Goal: Transaction & Acquisition: Purchase product/service

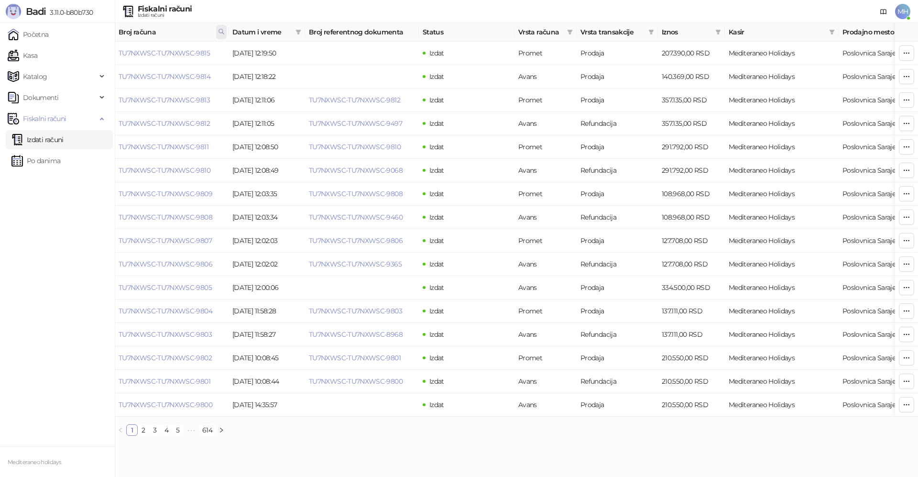
click at [223, 29] on icon at bounding box center [221, 31] width 7 height 7
drag, startPoint x: 140, startPoint y: 53, endPoint x: 94, endPoint y: 55, distance: 46.0
click at [94, 55] on body "Badi 3.11.0-b80b730 Početna Kasa Katalog Dokumenti Fiskalni računi Izdati račun…" at bounding box center [459, 221] width 918 height 443
type input "****"
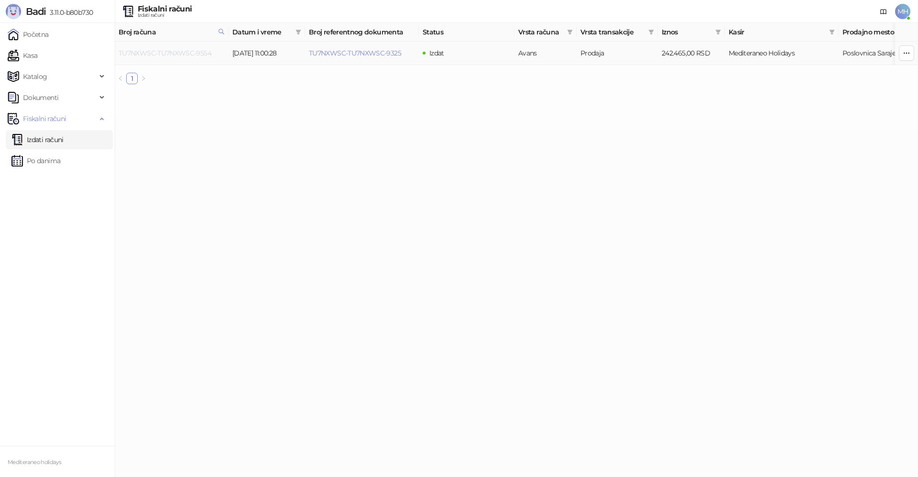
click at [194, 52] on link "TU7NXWSC-TU7NXWSC-9554" at bounding box center [165, 53] width 93 height 9
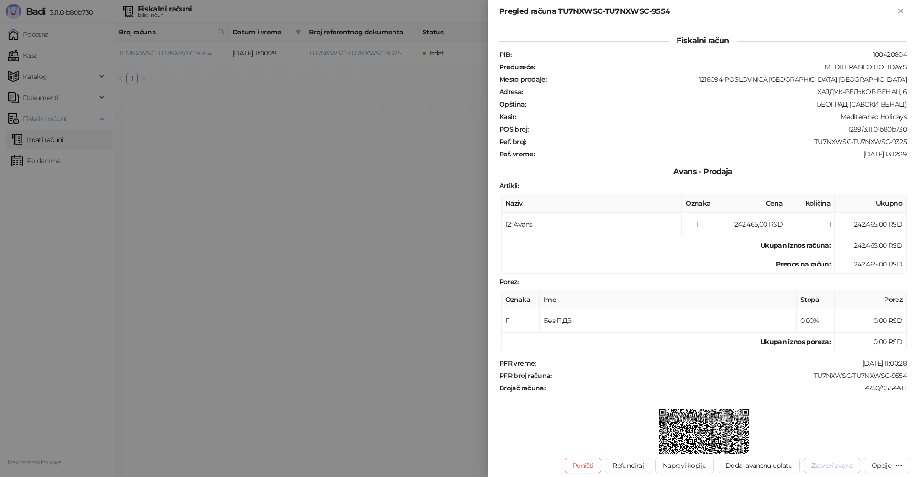
click at [845, 466] on button "Zatvori avans" at bounding box center [832, 465] width 56 height 15
type input "**********"
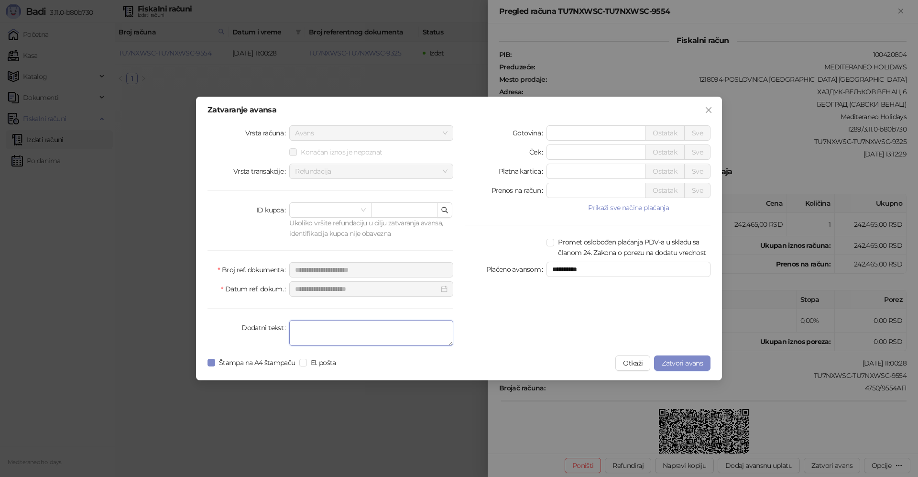
click at [380, 336] on textarea "Dodatni tekst" at bounding box center [371, 333] width 164 height 26
type textarea "*******"
click at [672, 361] on span "Zatvori avans" at bounding box center [682, 363] width 41 height 9
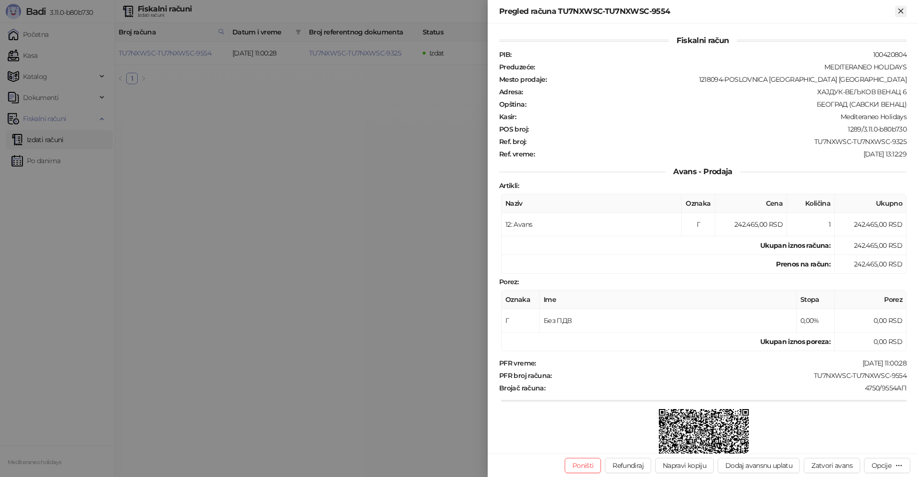
click at [903, 8] on icon "Zatvori" at bounding box center [901, 11] width 9 height 9
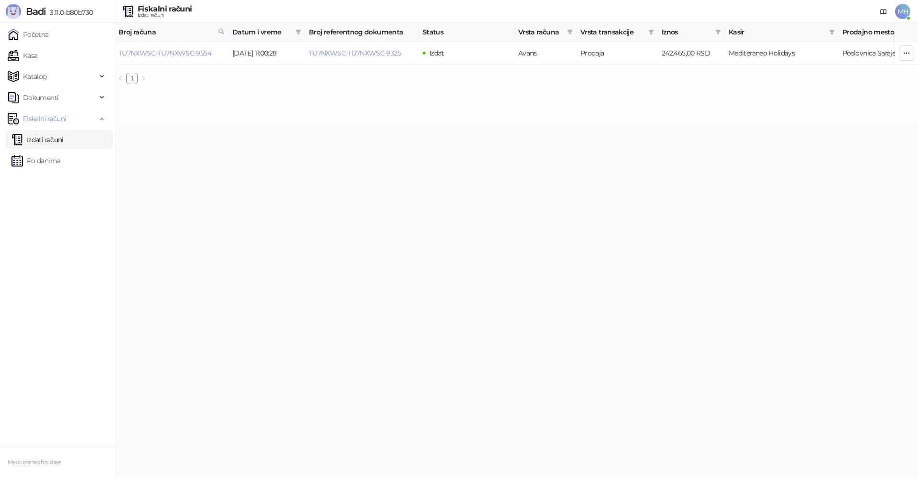
click at [64, 143] on link "Izdati računi" at bounding box center [37, 139] width 52 height 19
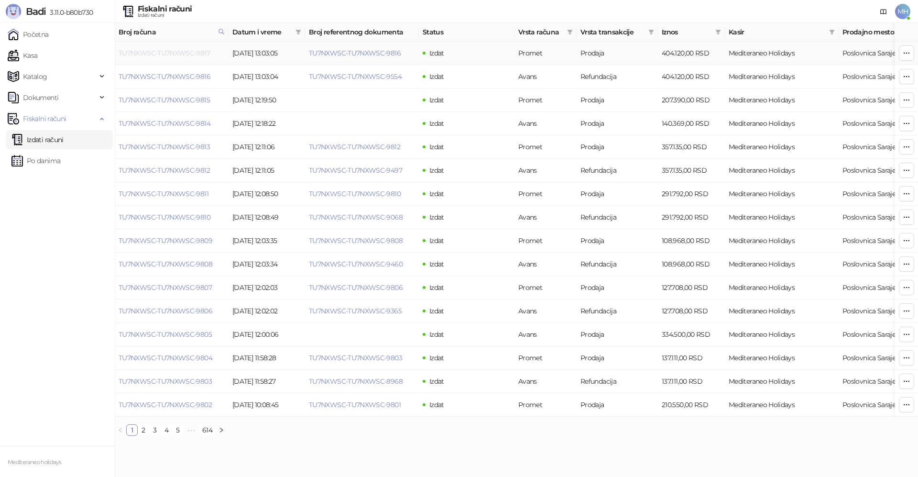
click at [192, 53] on link "TU7NXWSC-TU7NXWSC-9817" at bounding box center [164, 53] width 91 height 9
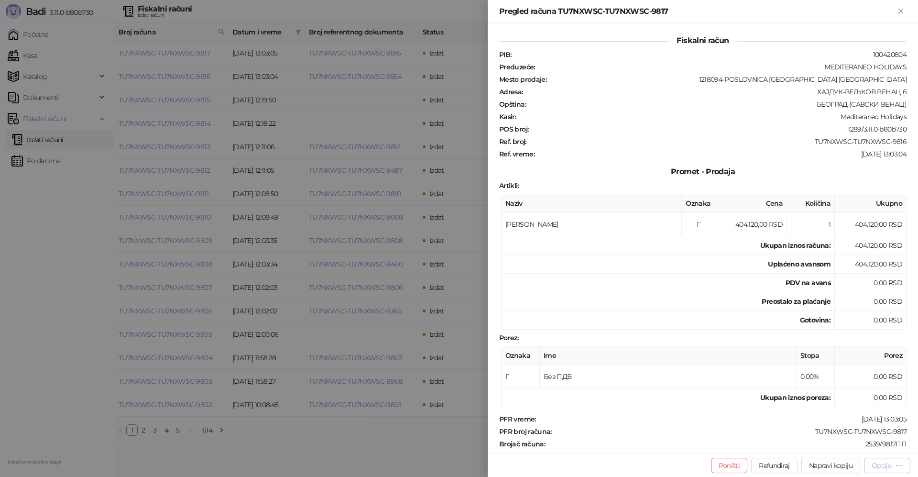
click at [889, 466] on div "Opcije" at bounding box center [882, 465] width 20 height 9
click at [864, 447] on span "Preuzmi u PDF formatu" at bounding box center [854, 446] width 98 height 11
click at [900, 13] on icon "Zatvori" at bounding box center [901, 11] width 9 height 9
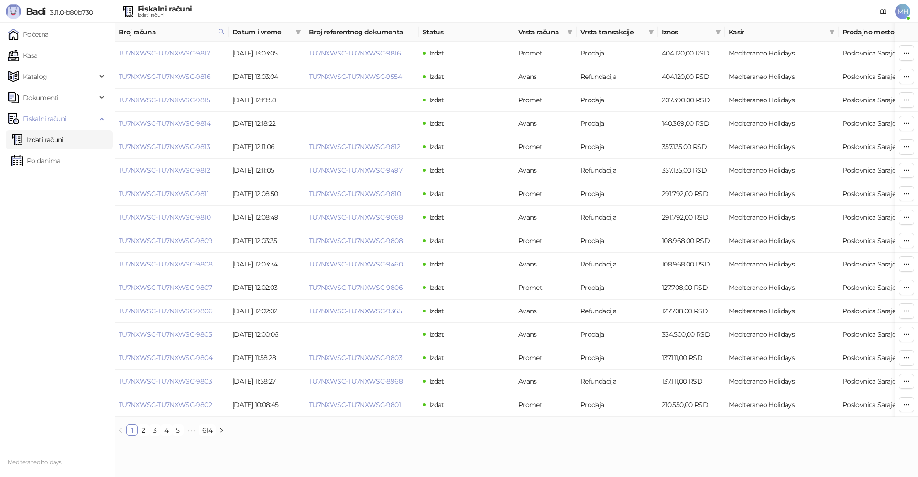
drag, startPoint x: 221, startPoint y: 31, endPoint x: 204, endPoint y: 37, distance: 18.0
click at [220, 31] on icon at bounding box center [221, 31] width 7 height 7
drag, startPoint x: 165, startPoint y: 56, endPoint x: 91, endPoint y: 61, distance: 73.3
click at [88, 61] on body "Badi 3.11.0-b80b730 Početna Kasa Katalog Dokumenti Fiskalni računi Izdati račun…" at bounding box center [459, 221] width 918 height 443
type input "****"
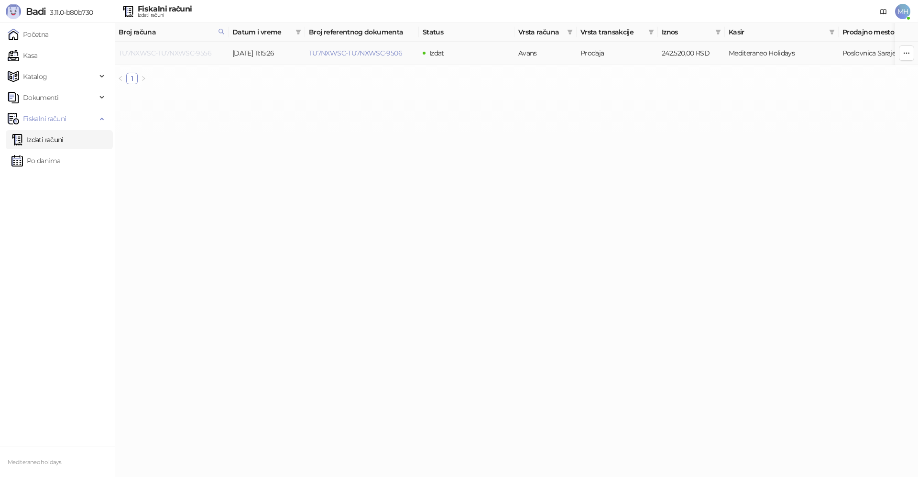
click at [199, 51] on link "TU7NXWSC-TU7NXWSC-9556" at bounding box center [165, 53] width 93 height 9
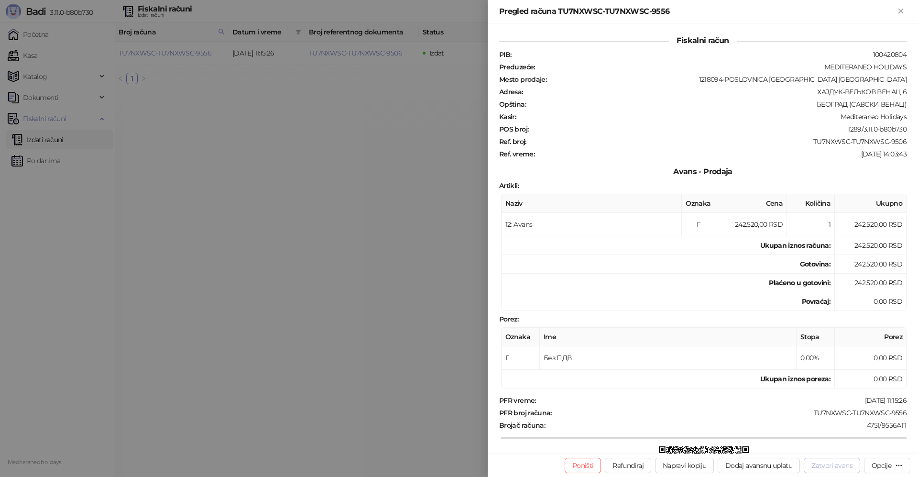
click at [827, 463] on button "Zatvori avans" at bounding box center [832, 465] width 56 height 15
type input "**********"
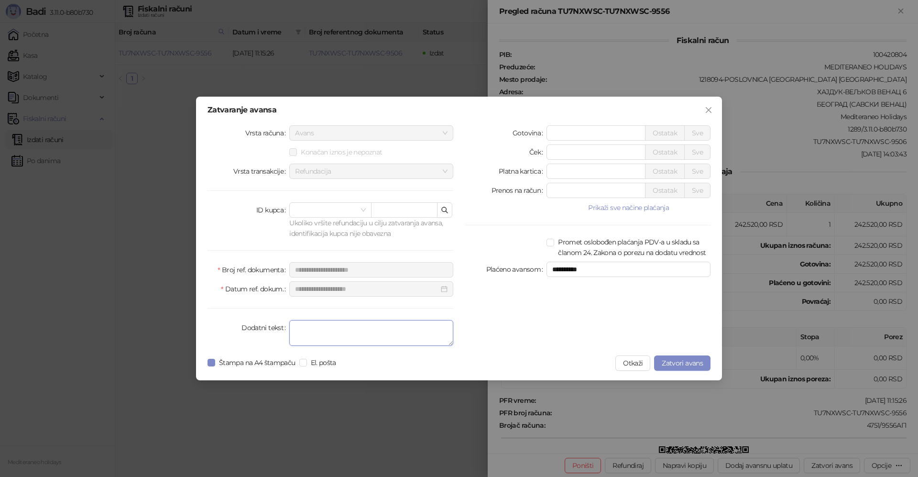
click at [367, 338] on textarea "Dodatni tekst" at bounding box center [371, 333] width 164 height 26
type textarea "*******"
click at [674, 359] on span "Zatvori avans" at bounding box center [682, 363] width 41 height 9
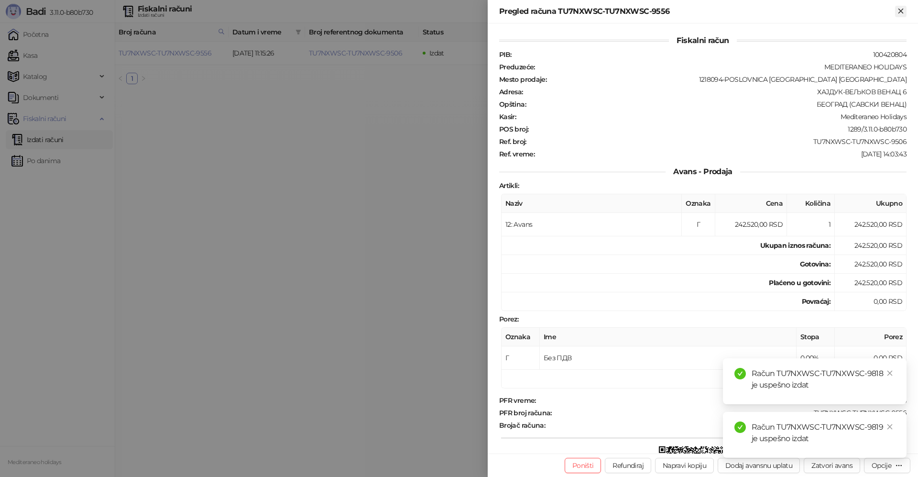
click at [904, 12] on icon "Zatvori" at bounding box center [901, 11] width 9 height 9
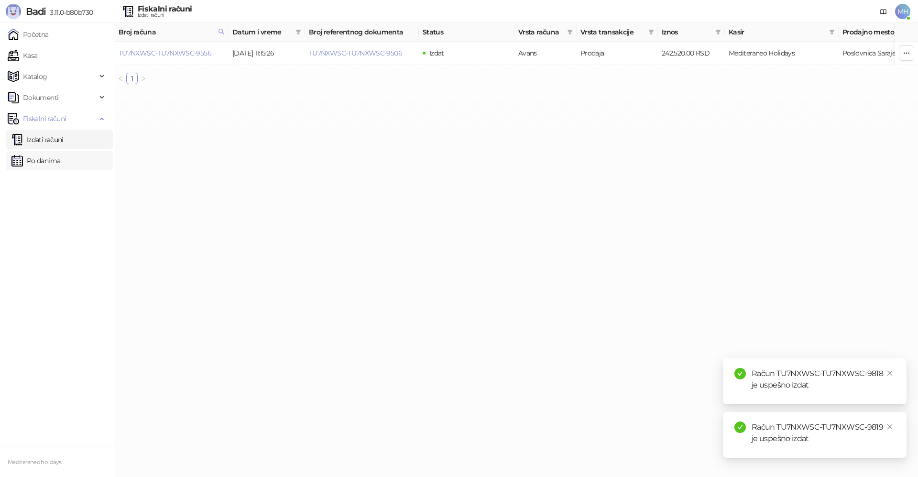
click at [44, 143] on link "Izdati računi" at bounding box center [37, 139] width 52 height 19
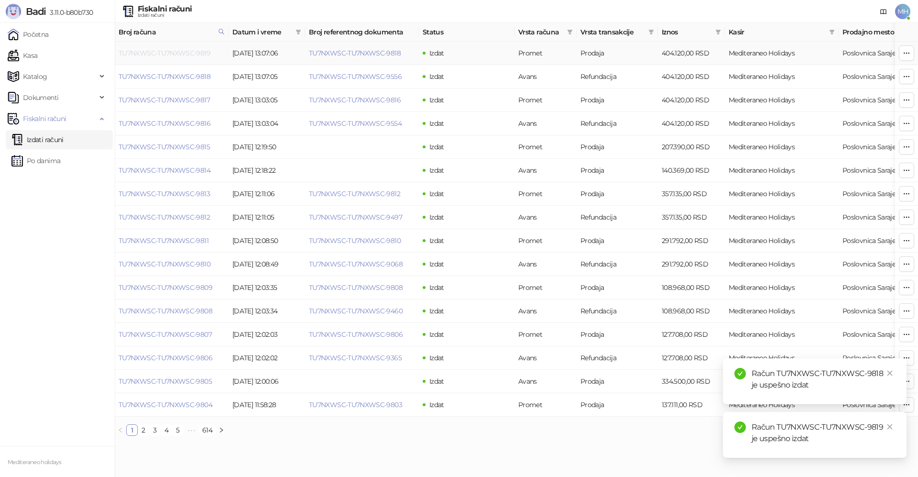
click at [193, 51] on link "TU7NXWSC-TU7NXWSC-9819" at bounding box center [165, 53] width 92 height 9
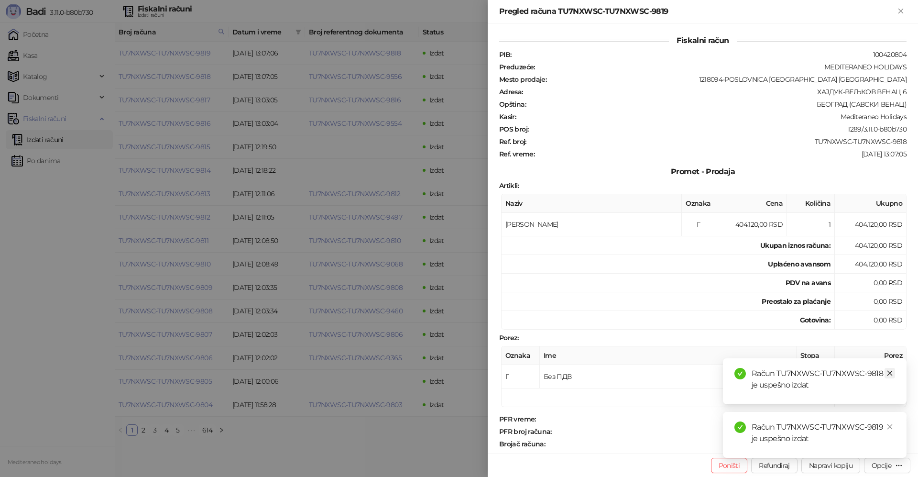
click at [886, 370] on link "Close" at bounding box center [890, 373] width 11 height 11
click at [887, 423] on link "Close" at bounding box center [890, 426] width 11 height 11
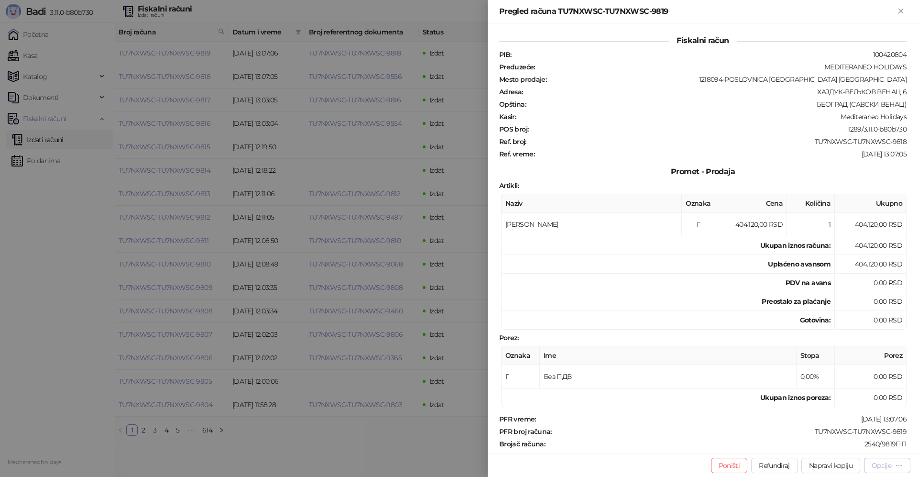
click at [882, 463] on div "Opcije" at bounding box center [882, 465] width 20 height 9
click at [833, 450] on span "Preuzmi u PDF formatu" at bounding box center [854, 446] width 98 height 11
click at [899, 11] on icon "Zatvori" at bounding box center [901, 11] width 9 height 9
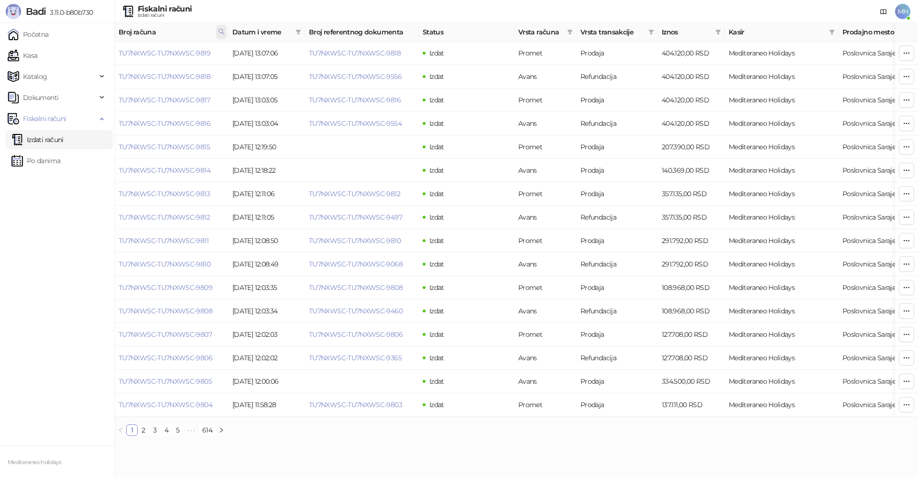
click at [222, 30] on icon at bounding box center [221, 31] width 5 height 5
drag, startPoint x: 154, startPoint y: 50, endPoint x: 52, endPoint y: 55, distance: 102.0
click at [52, 55] on body "Badi 3.11.0-b80b730 Početna Kasa Katalog Dokumenti Fiskalni računi Izdati račun…" at bounding box center [459, 221] width 918 height 443
type input "****"
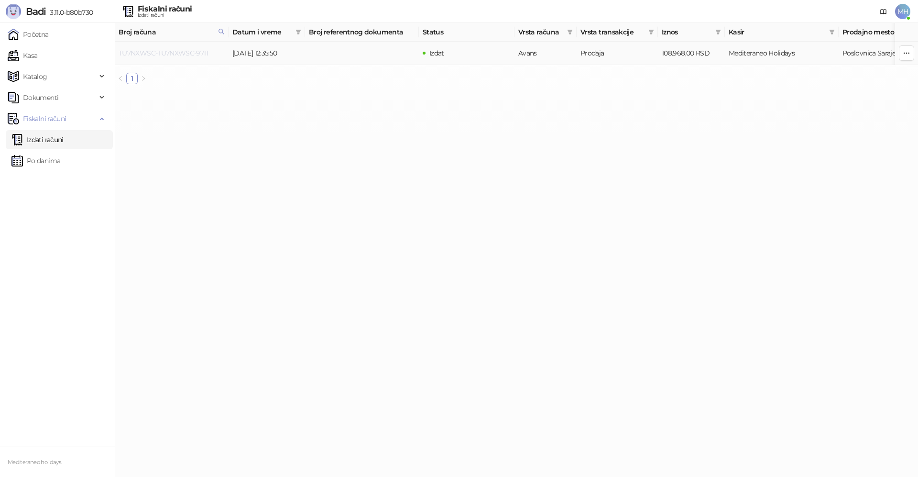
click at [202, 53] on link "TU7NXWSC-TU7NXWSC-9711" at bounding box center [163, 53] width 89 height 9
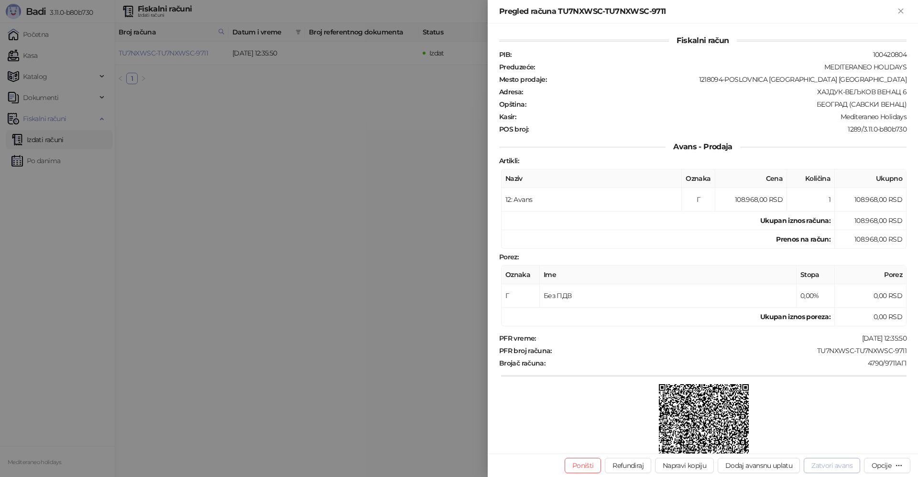
click at [844, 463] on button "Zatvori avans" at bounding box center [832, 465] width 56 height 15
type input "**********"
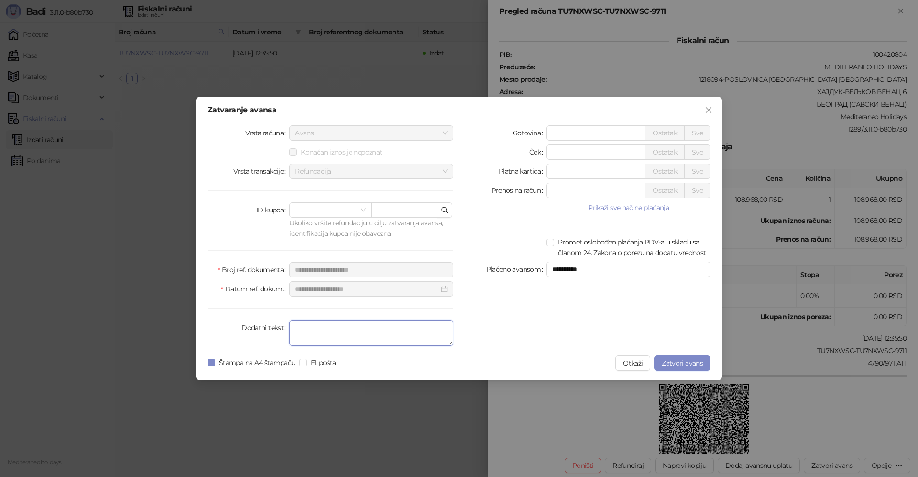
click at [376, 342] on textarea "Dodatni tekst" at bounding box center [371, 333] width 164 height 26
type textarea "*******"
click at [682, 361] on span "Zatvori avans" at bounding box center [682, 363] width 41 height 9
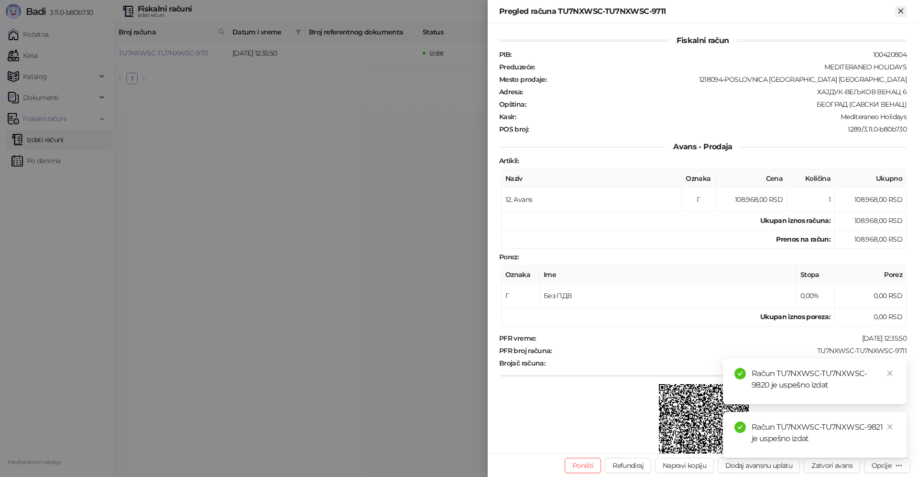
click at [899, 11] on icon "Zatvori" at bounding box center [901, 11] width 9 height 9
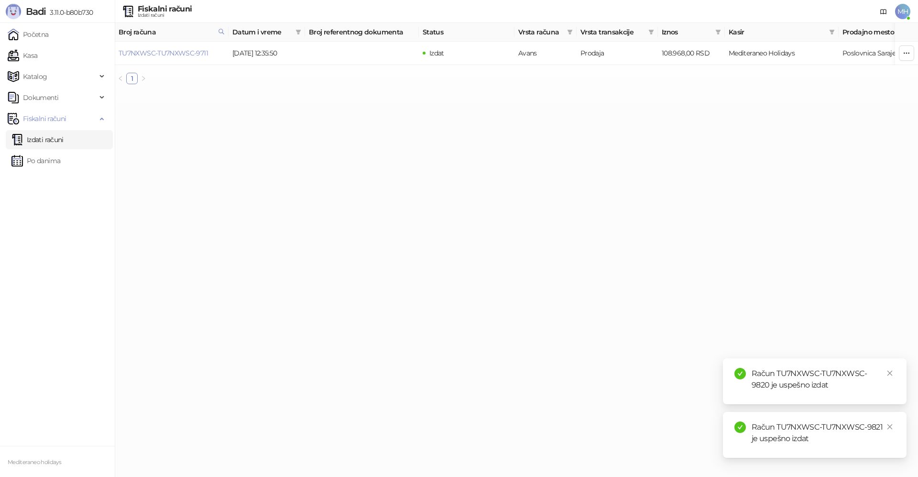
click at [48, 135] on link "Izdati računi" at bounding box center [37, 139] width 52 height 19
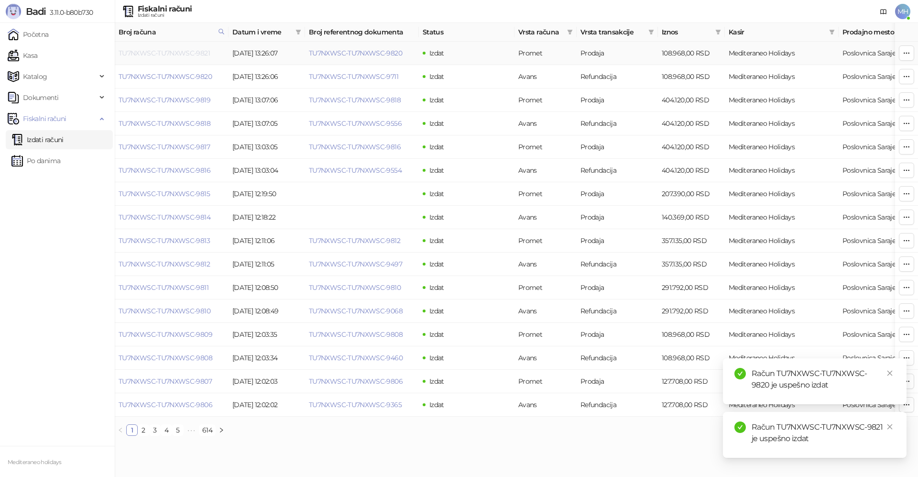
click at [188, 51] on link "TU7NXWSC-TU7NXWSC-9821" at bounding box center [164, 53] width 91 height 9
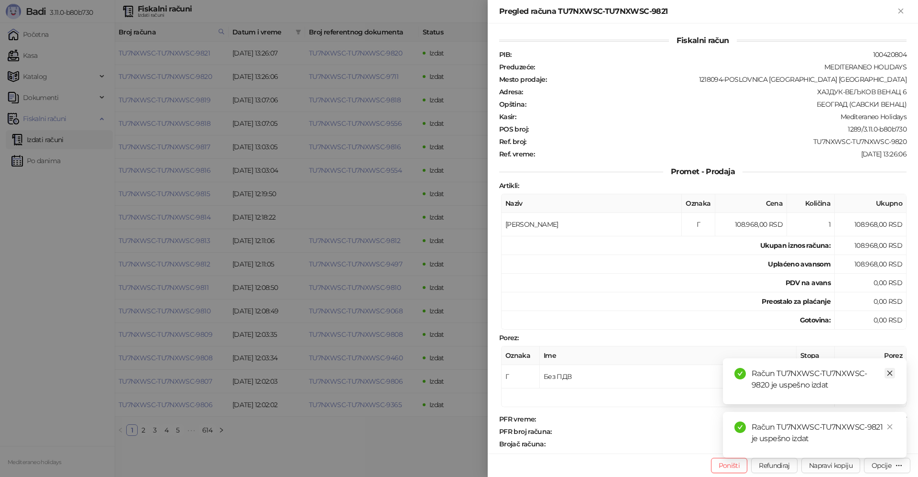
click at [888, 371] on icon "close" at bounding box center [890, 373] width 7 height 7
click at [891, 424] on icon "close" at bounding box center [890, 426] width 7 height 7
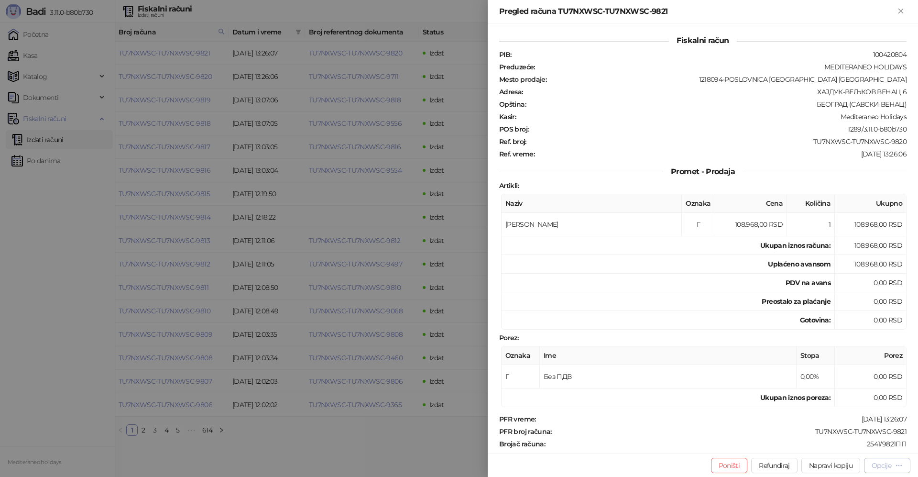
click at [884, 466] on div "Opcije" at bounding box center [882, 465] width 20 height 9
click at [827, 448] on span "Preuzmi u PDF formatu" at bounding box center [854, 446] width 98 height 11
click at [900, 12] on icon "Zatvori" at bounding box center [901, 11] width 4 height 4
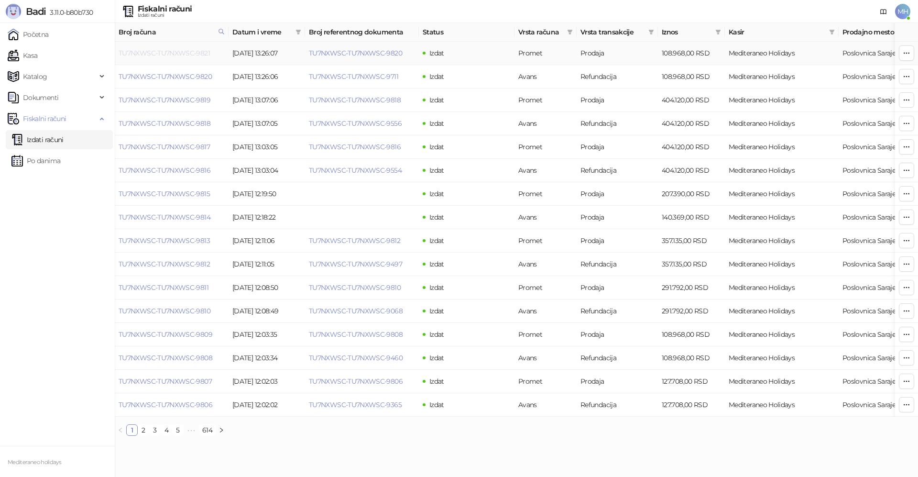
click at [164, 55] on link "TU7NXWSC-TU7NXWSC-9821" at bounding box center [164, 53] width 91 height 9
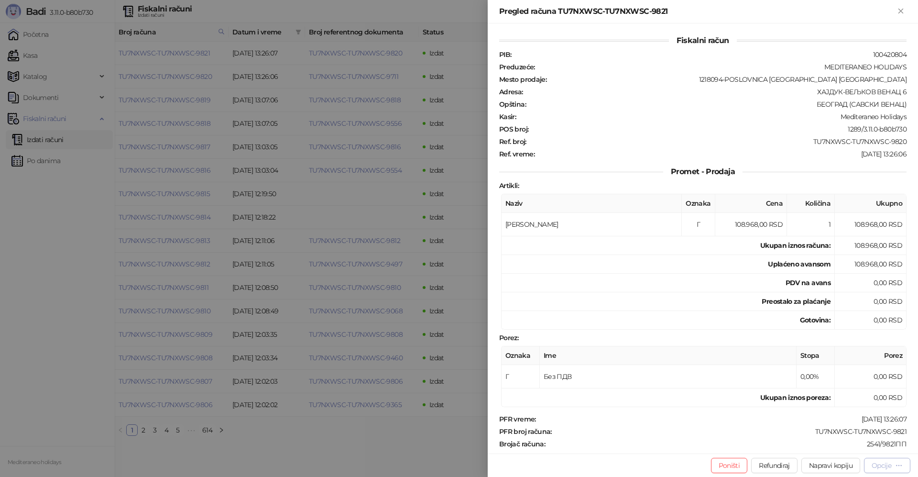
click at [879, 461] on div "Opcije" at bounding box center [887, 465] width 31 height 9
click at [854, 448] on span "Preuzmi u PDF formatu" at bounding box center [854, 446] width 98 height 11
click at [901, 11] on icon "Zatvori" at bounding box center [901, 11] width 4 height 4
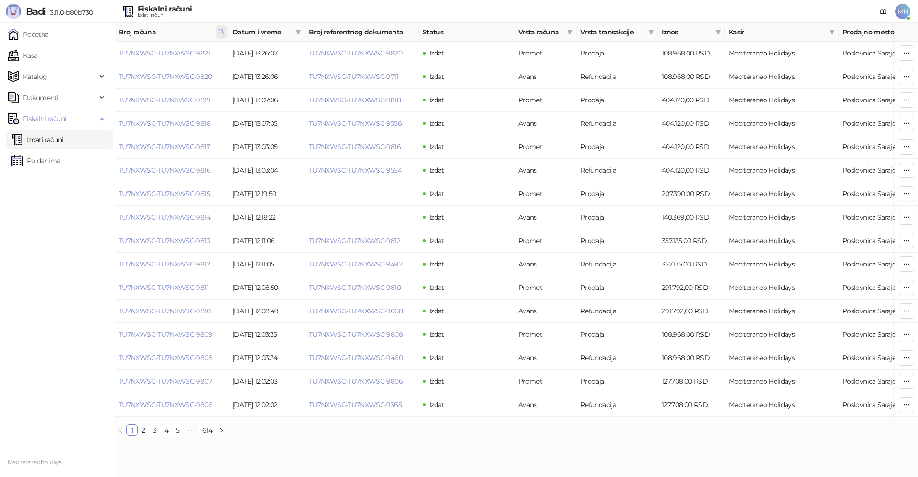
click at [224, 32] on icon at bounding box center [221, 31] width 7 height 7
drag, startPoint x: 165, startPoint y: 54, endPoint x: 128, endPoint y: 55, distance: 36.8
click at [131, 55] on div "****" at bounding box center [179, 52] width 96 height 23
type input "****"
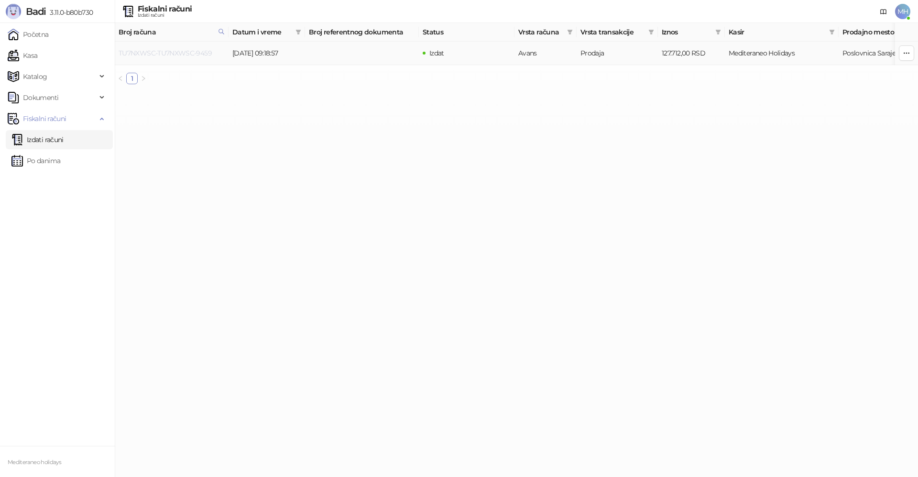
click at [166, 55] on link "TU7NXWSC-TU7NXWSC-9459" at bounding box center [165, 53] width 93 height 9
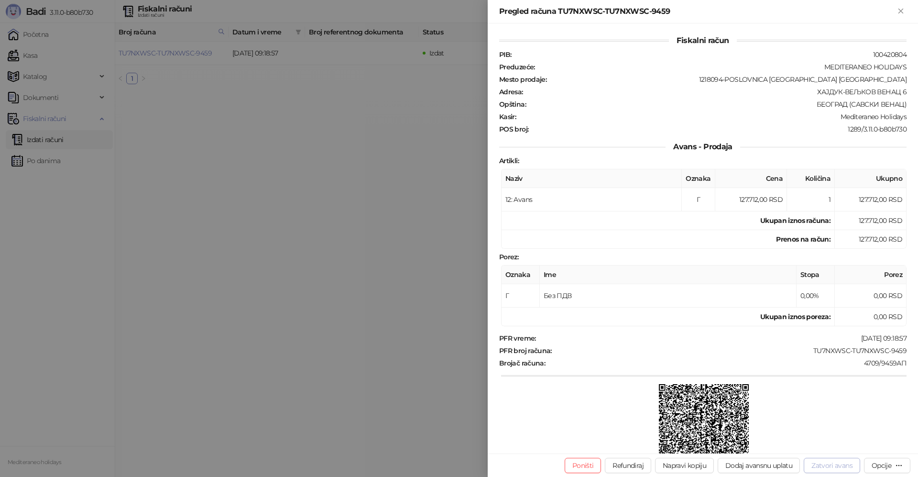
click at [845, 467] on button "Zatvori avans" at bounding box center [832, 465] width 56 height 15
type input "**********"
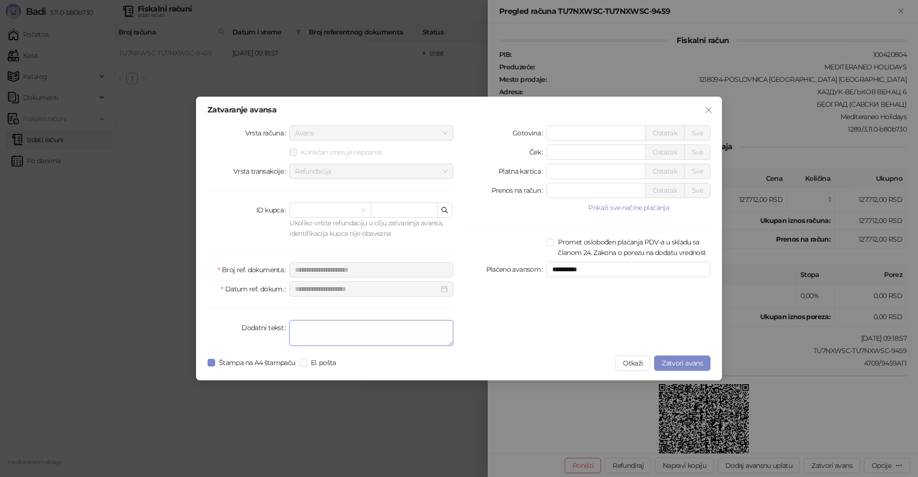
click at [317, 328] on textarea "Dodatni tekst" at bounding box center [371, 333] width 164 height 26
type textarea "*******"
click at [679, 361] on span "Zatvori avans" at bounding box center [682, 363] width 41 height 9
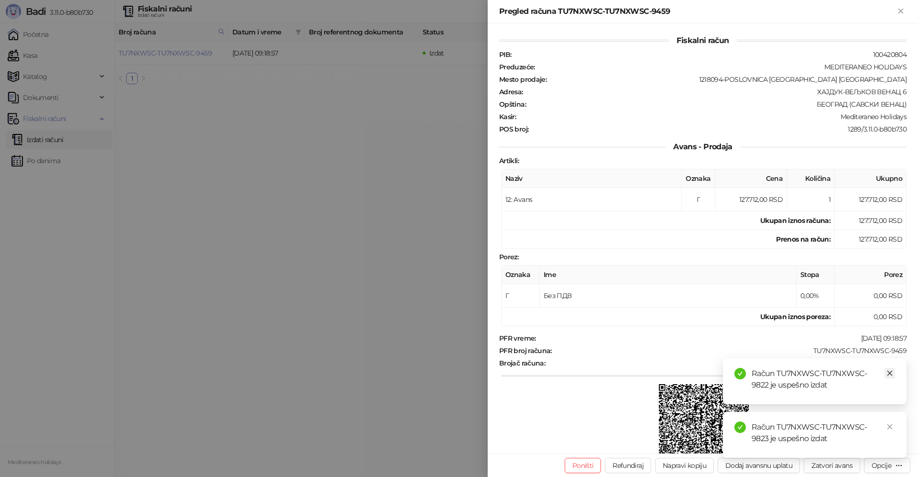
click at [892, 374] on icon "close" at bounding box center [890, 373] width 7 height 7
click at [890, 427] on icon "close" at bounding box center [890, 426] width 7 height 7
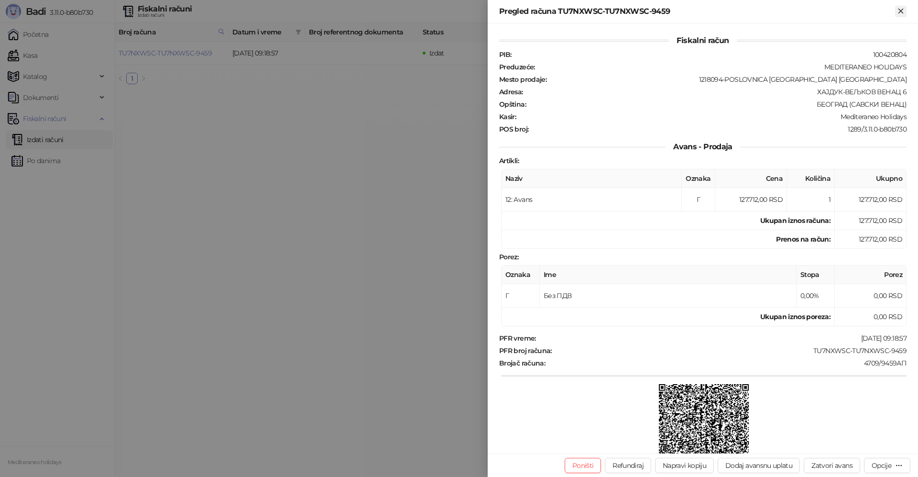
click at [899, 12] on icon "Zatvori" at bounding box center [901, 11] width 9 height 9
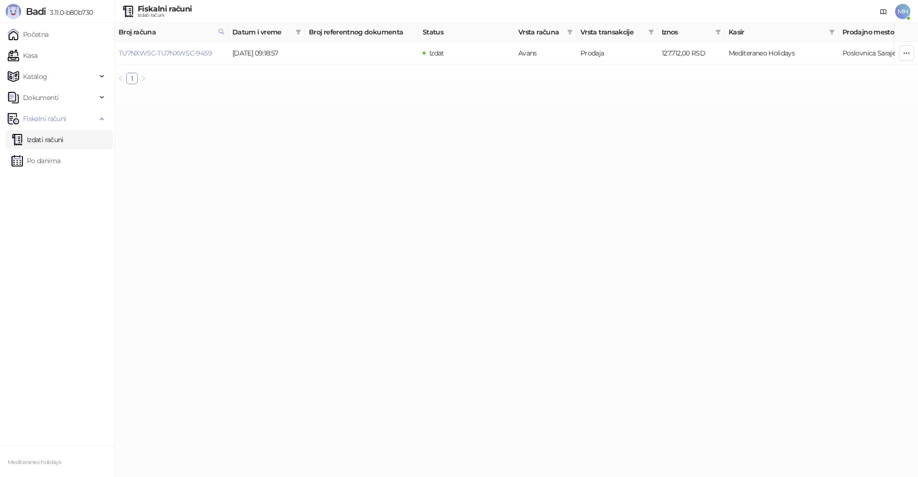
click at [64, 133] on link "Izdati računi" at bounding box center [37, 139] width 52 height 19
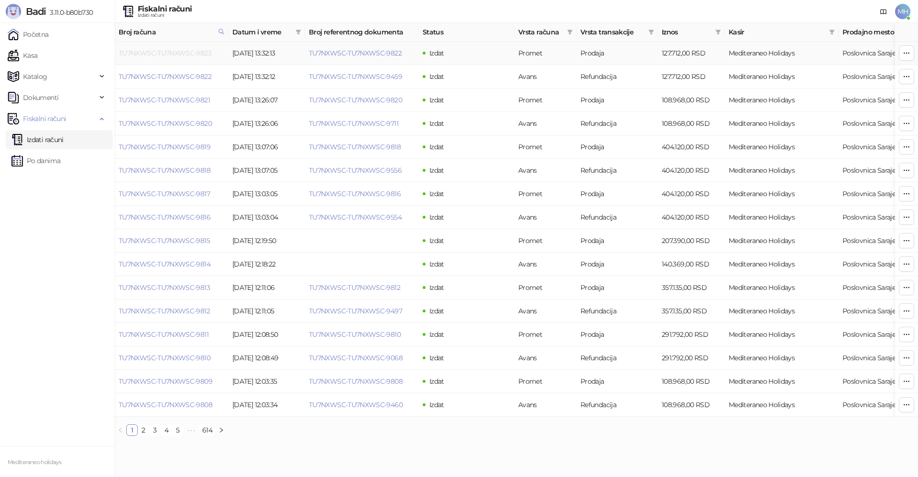
click at [191, 50] on link "TU7NXWSC-TU7NXWSC-9823" at bounding box center [165, 53] width 93 height 9
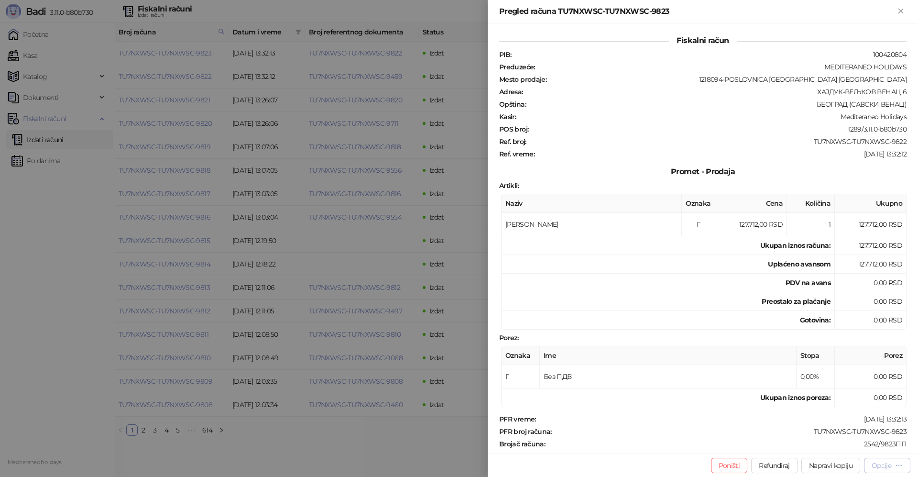
click at [883, 464] on div "Opcije" at bounding box center [882, 465] width 20 height 9
click at [852, 447] on span "Preuzmi u PDF formatu" at bounding box center [854, 446] width 98 height 11
click at [901, 9] on icon "Zatvori" at bounding box center [901, 11] width 9 height 9
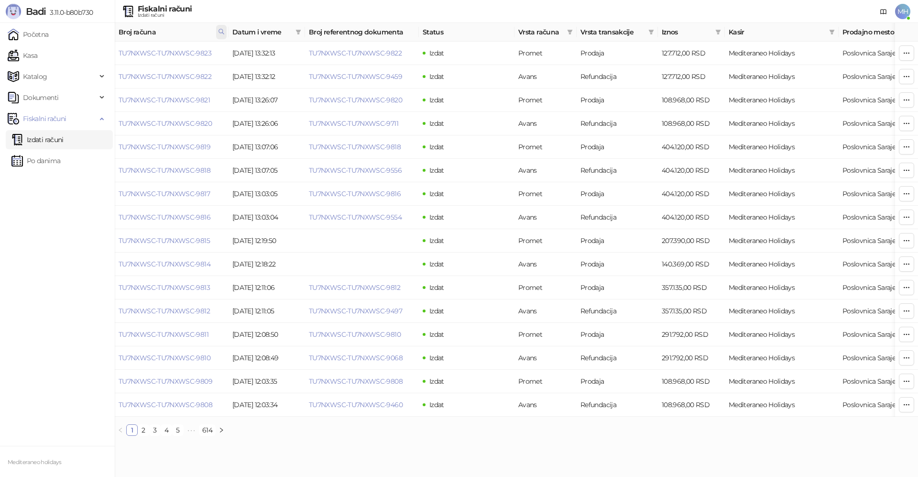
click at [221, 32] on icon at bounding box center [221, 31] width 7 height 7
drag, startPoint x: 136, startPoint y: 52, endPoint x: 100, endPoint y: 52, distance: 35.9
click at [100, 52] on body "Badi 3.11.0-b80b730 Početna Kasa Katalog Dokumenti Fiskalni računi Izdati račun…" at bounding box center [459, 221] width 918 height 443
type input "****"
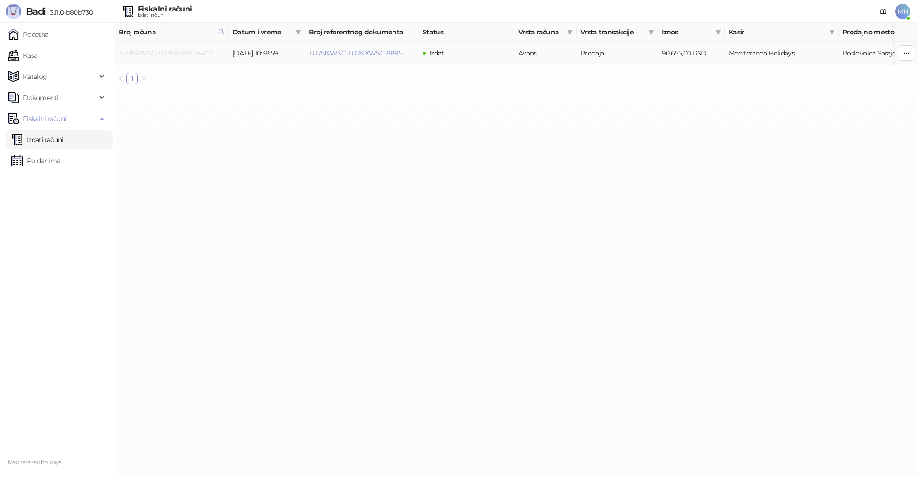
click at [189, 53] on link "TU7NXWSC-TU7NXWSC-9407" at bounding box center [165, 53] width 93 height 9
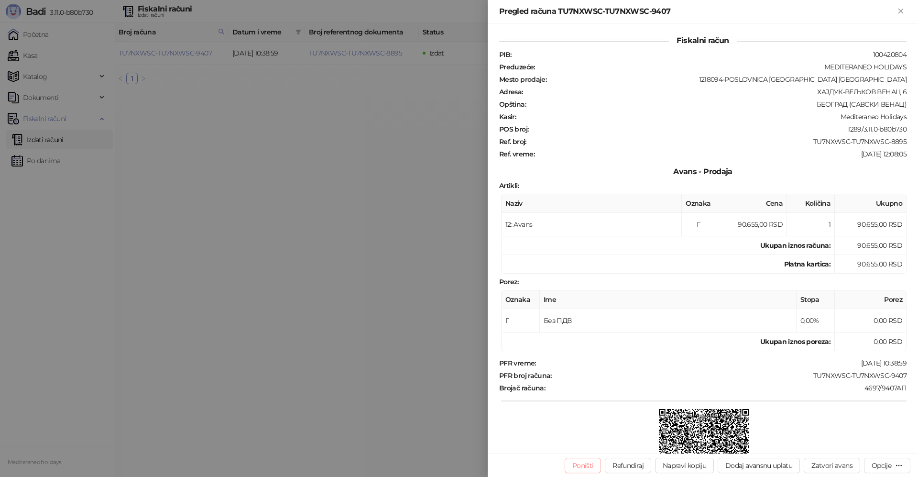
click at [580, 468] on button "Poništi" at bounding box center [583, 465] width 37 height 15
type input "**********"
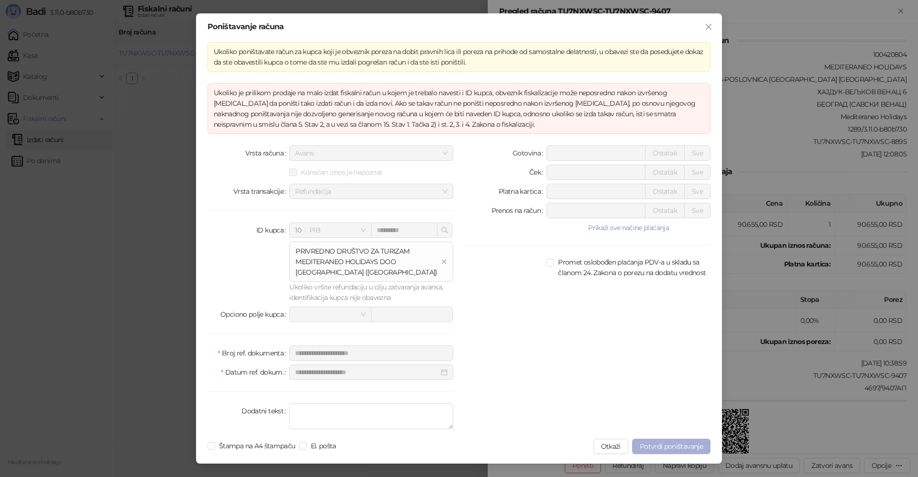
click at [699, 444] on span "Potvrdi poništavanje" at bounding box center [671, 446] width 63 height 9
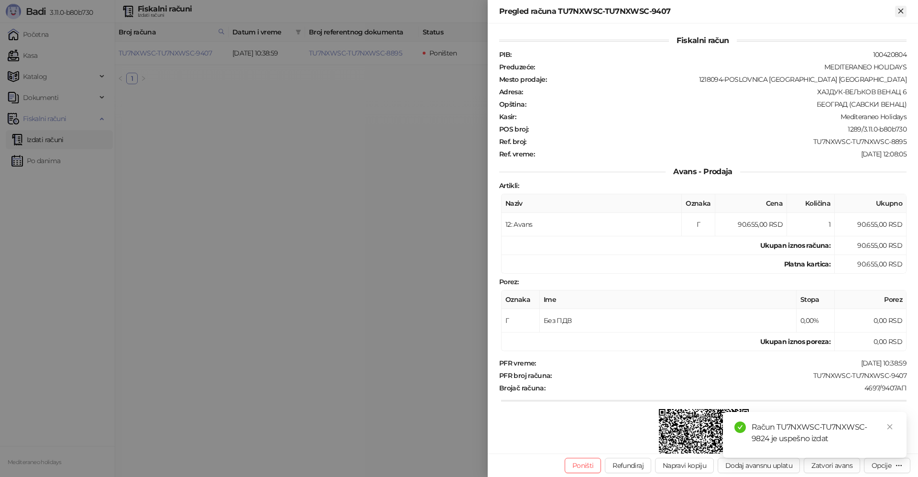
click at [903, 12] on icon "Zatvori" at bounding box center [901, 11] width 4 height 4
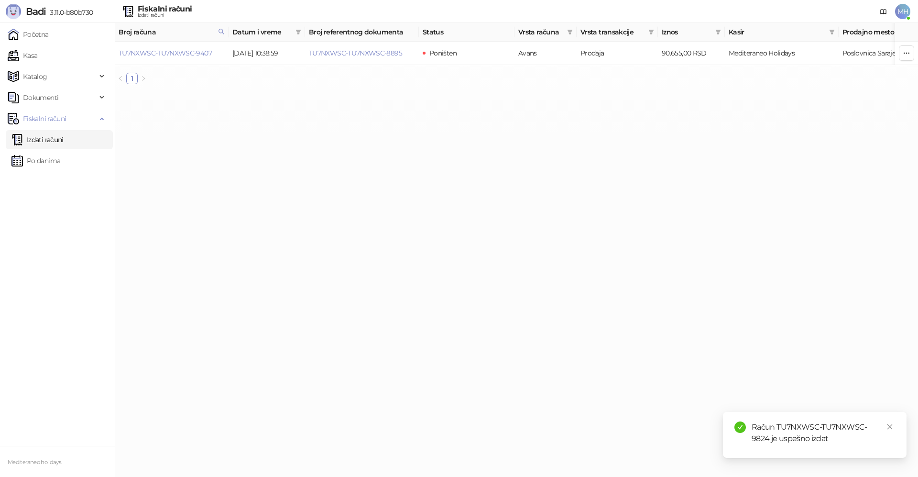
drag, startPoint x: 69, startPoint y: 134, endPoint x: 111, endPoint y: 146, distance: 43.3
click at [64, 134] on link "Izdati računi" at bounding box center [37, 139] width 52 height 19
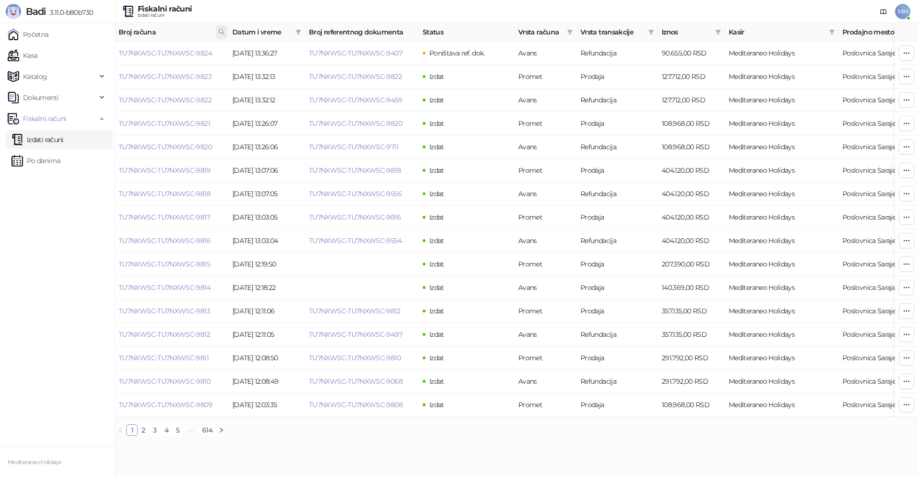
click at [222, 30] on icon at bounding box center [221, 31] width 7 height 7
drag, startPoint x: 164, startPoint y: 53, endPoint x: 59, endPoint y: 59, distance: 104.9
click at [60, 54] on body "Badi 3.11.0-b80b730 Početna Kasa Katalog Dokumenti Fiskalni računi Izdati račun…" at bounding box center [459, 221] width 918 height 443
type input "****"
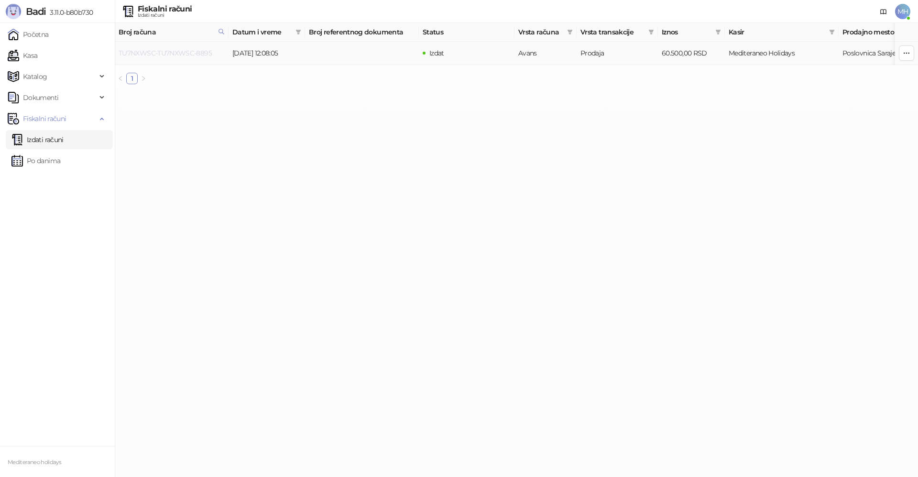
click at [197, 53] on link "TU7NXWSC-TU7NXWSC-8895" at bounding box center [165, 53] width 93 height 9
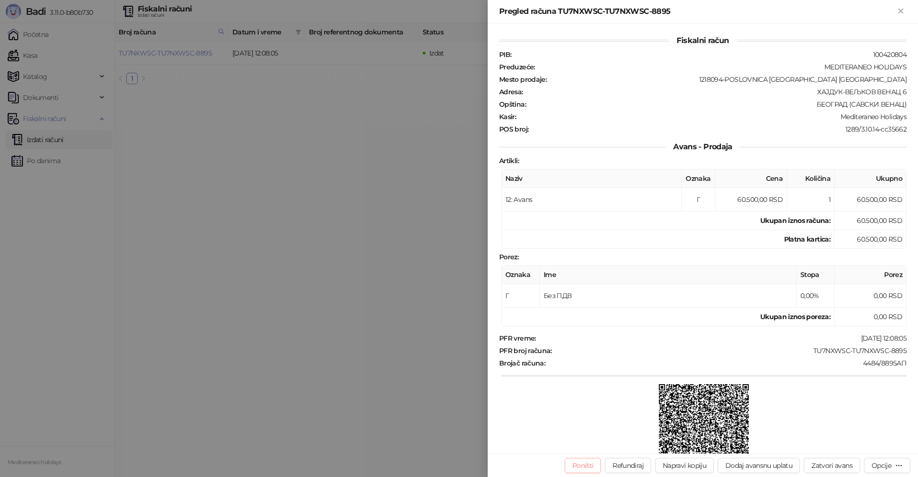
click at [583, 464] on button "Poništi" at bounding box center [583, 465] width 37 height 15
type input "**********"
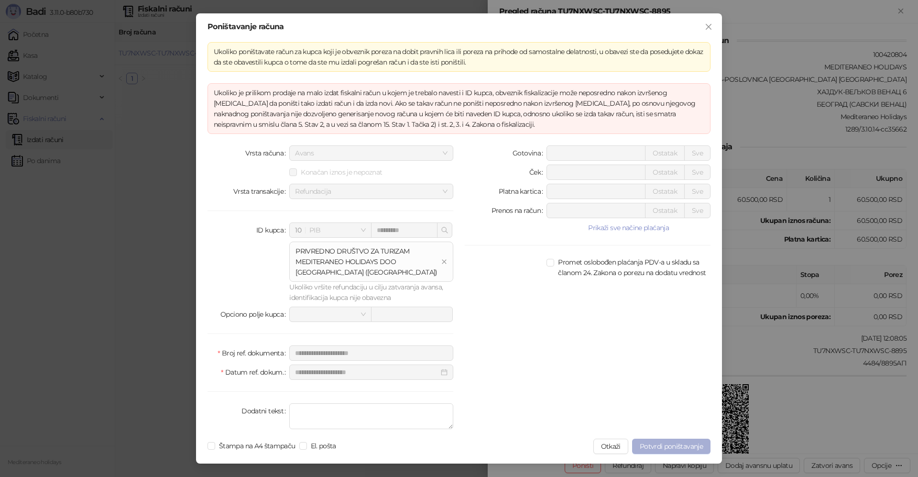
click at [662, 444] on span "Potvrdi poništavanje" at bounding box center [671, 446] width 63 height 9
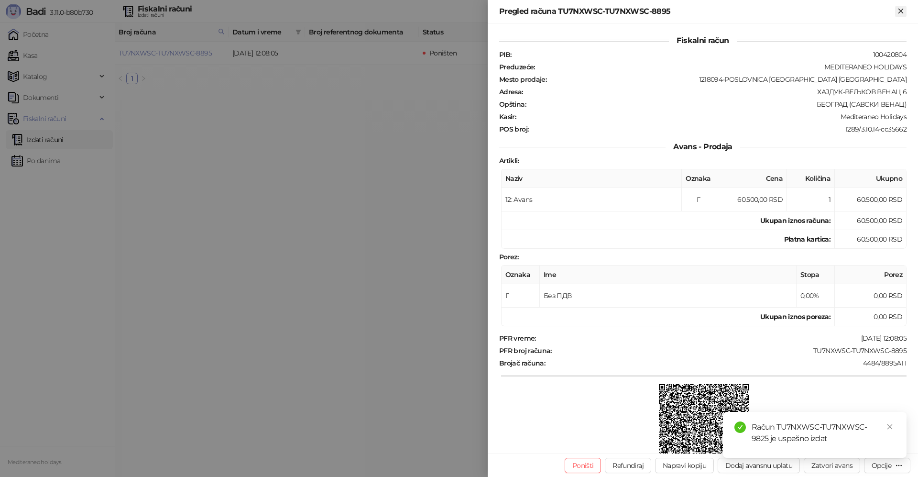
click at [897, 10] on icon "Zatvori" at bounding box center [901, 11] width 9 height 9
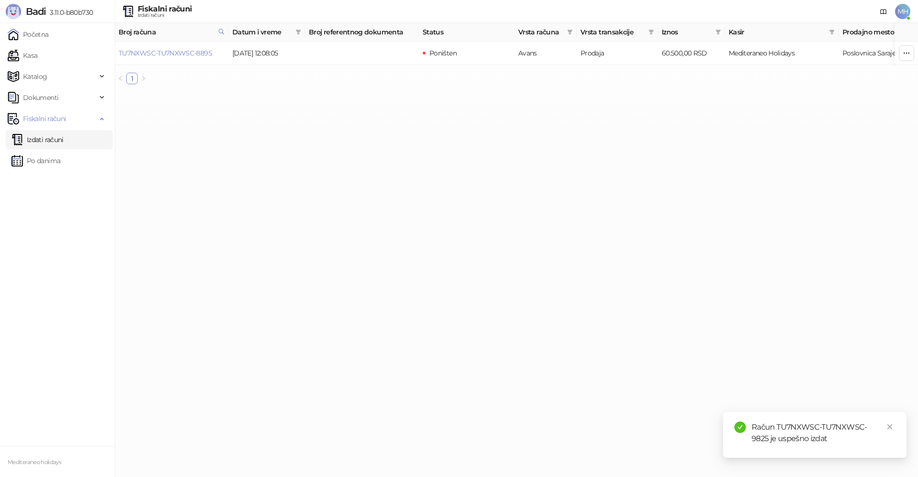
click at [64, 141] on link "Izdati računi" at bounding box center [37, 139] width 52 height 19
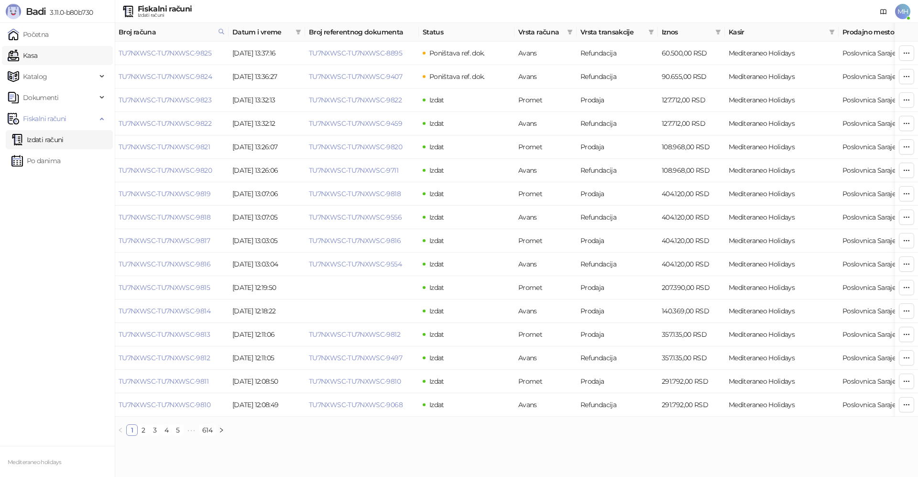
click at [37, 56] on link "Kasa" at bounding box center [23, 55] width 30 height 19
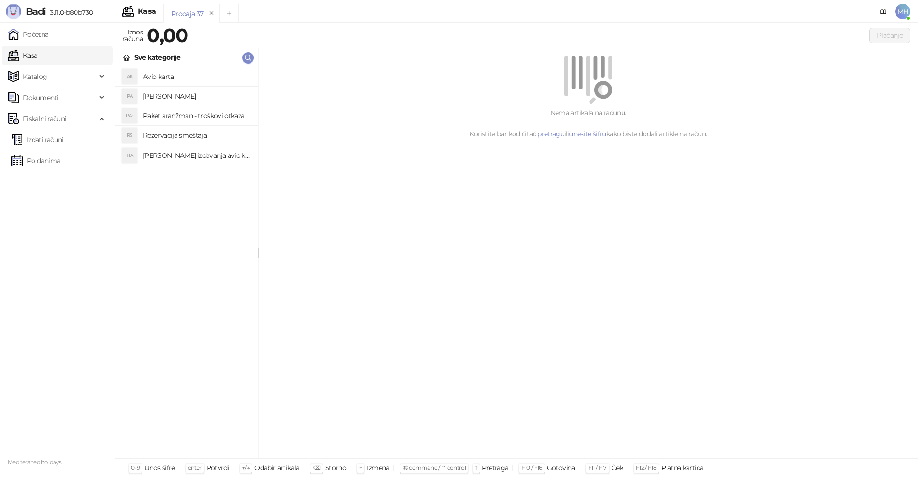
click at [178, 93] on h4 "[PERSON_NAME]" at bounding box center [196, 95] width 107 height 15
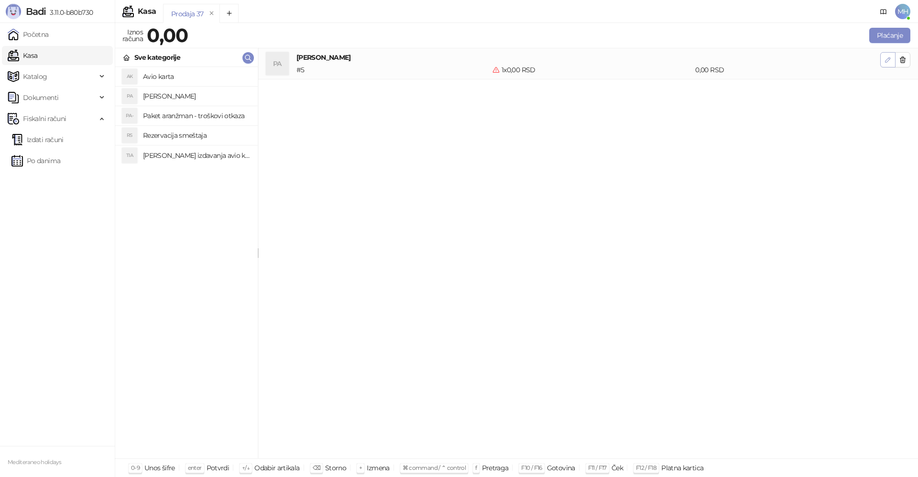
click at [887, 62] on icon "button" at bounding box center [888, 60] width 8 height 8
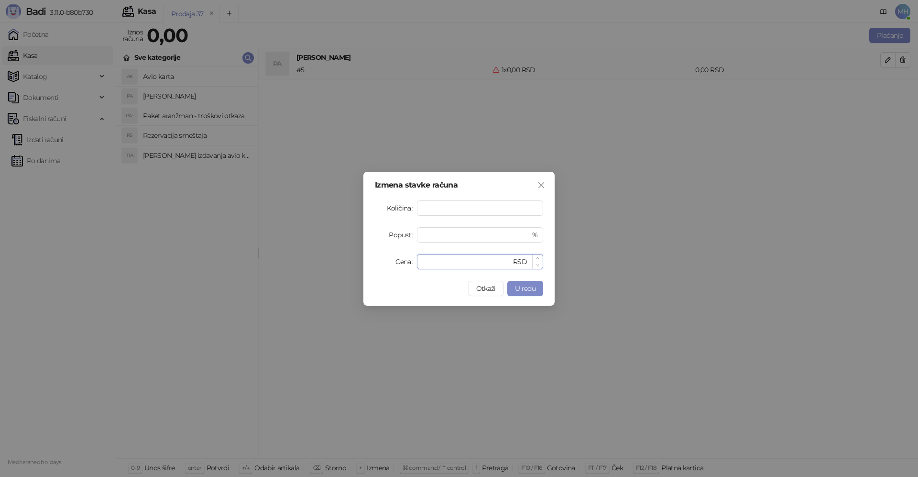
click at [450, 259] on input "*" at bounding box center [467, 261] width 88 height 14
type input "*********"
click at [517, 287] on span "U redu" at bounding box center [525, 288] width 21 height 9
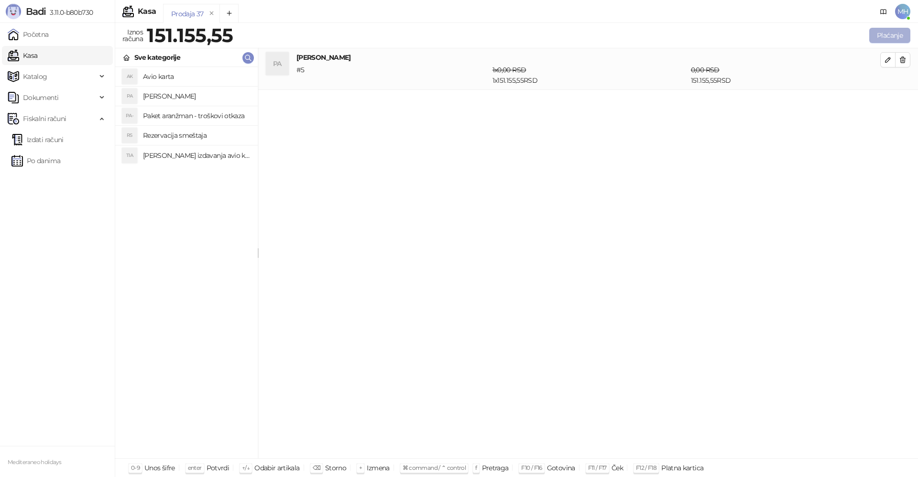
click at [894, 34] on button "Plaćanje" at bounding box center [890, 35] width 41 height 15
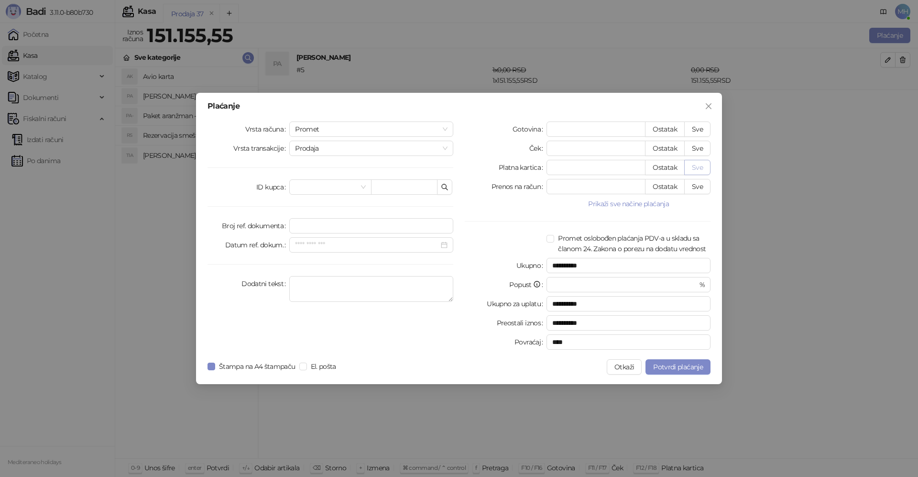
click at [694, 168] on button "Sve" at bounding box center [697, 167] width 26 height 15
type input "*********"
type input "****"
click at [321, 283] on textarea "Dodatni tekst" at bounding box center [371, 289] width 164 height 26
type textarea "*******"
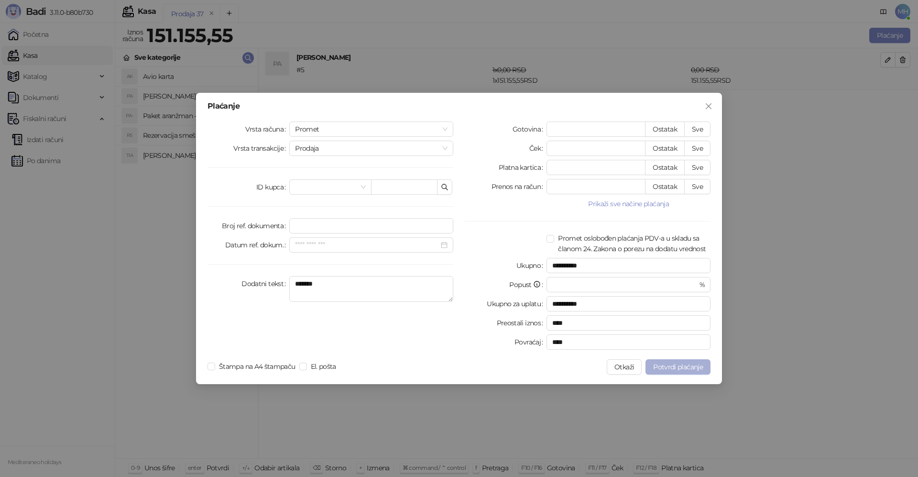
click at [665, 365] on span "Potvrdi plaćanje" at bounding box center [678, 367] width 50 height 9
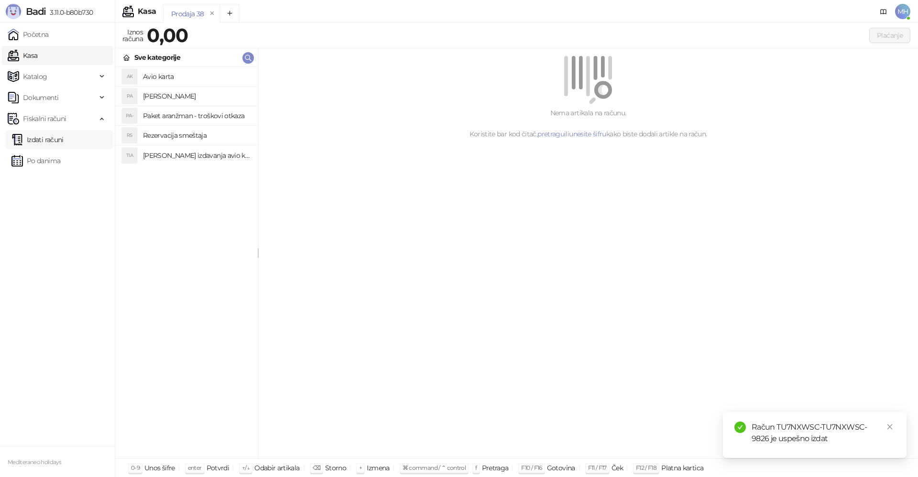
click at [44, 147] on link "Izdati računi" at bounding box center [37, 139] width 52 height 19
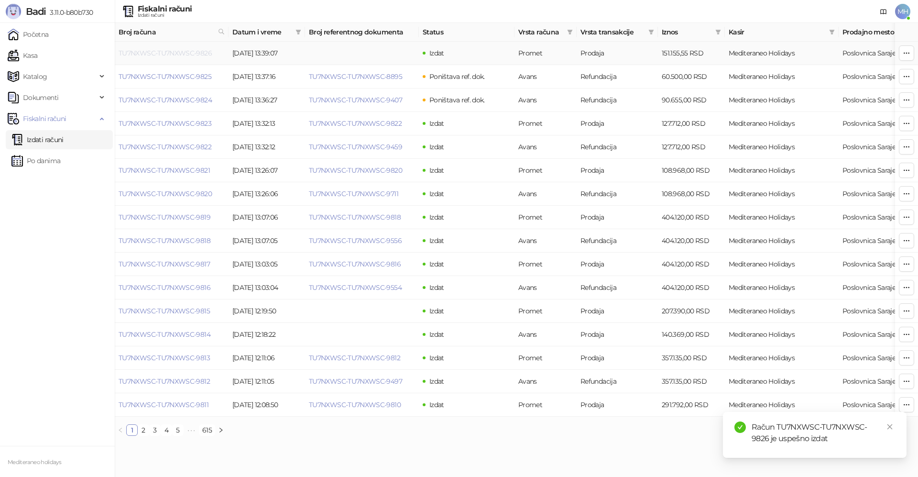
click at [200, 51] on link "TU7NXWSC-TU7NXWSC-9826" at bounding box center [165, 53] width 93 height 9
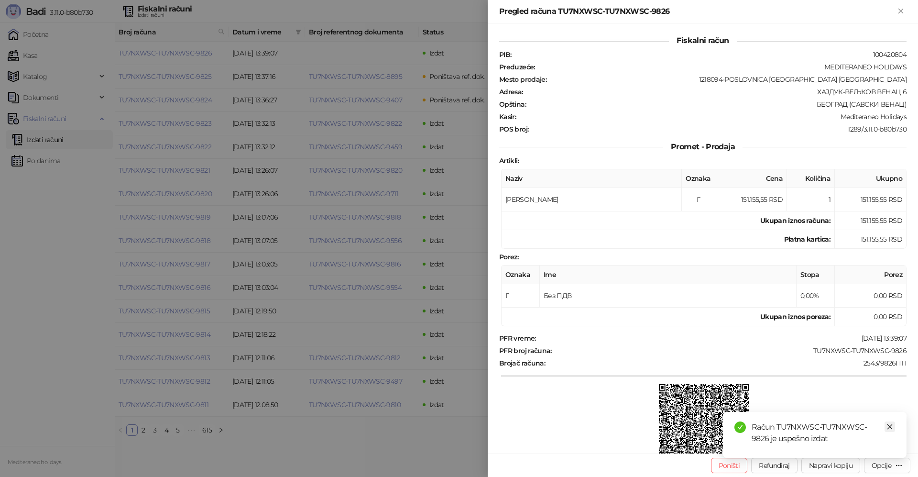
click at [887, 423] on link "Close" at bounding box center [890, 426] width 11 height 11
click at [873, 468] on div "Opcije" at bounding box center [882, 465] width 20 height 9
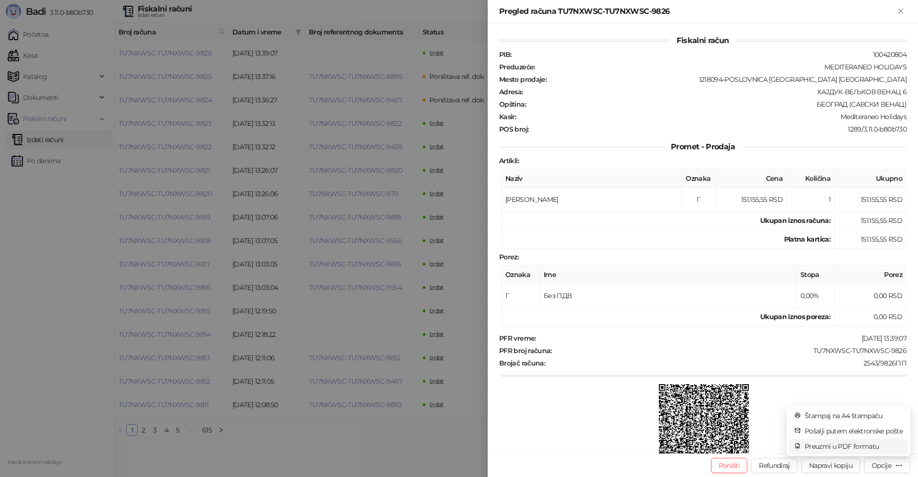
click at [806, 445] on span "Preuzmi u PDF formatu" at bounding box center [854, 446] width 98 height 11
drag, startPoint x: 901, startPoint y: 12, endPoint x: 578, endPoint y: 330, distance: 453.2
click at [901, 13] on icon "Zatvori" at bounding box center [901, 11] width 9 height 9
